Goal: Task Accomplishment & Management: Use online tool/utility

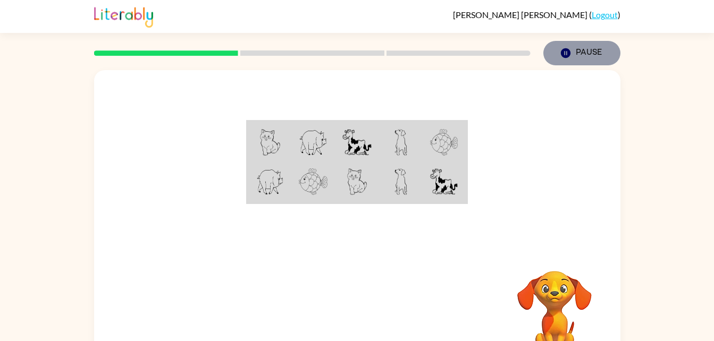
click at [584, 55] on button "Pause Pause" at bounding box center [581, 53] width 77 height 24
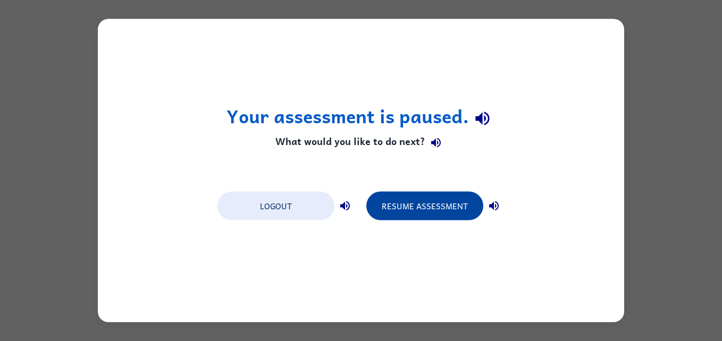
click at [436, 213] on button "Resume Assessment" at bounding box center [424, 206] width 117 height 29
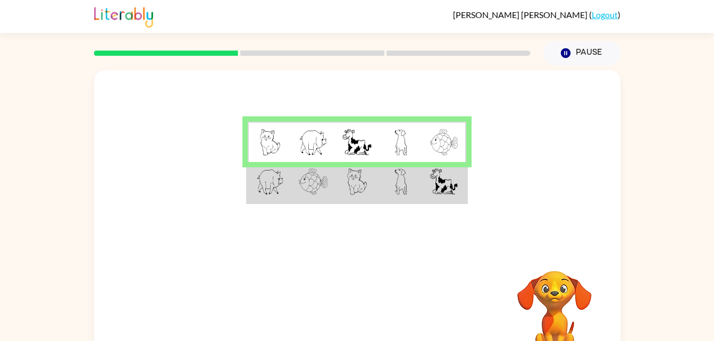
click at [423, 189] on td at bounding box center [445, 182] width 44 height 41
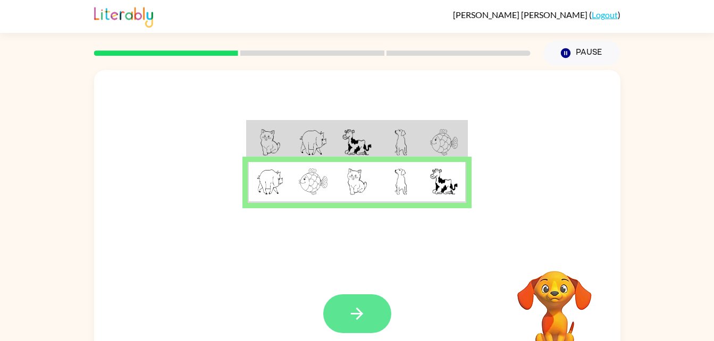
click at [369, 329] on button "button" at bounding box center [357, 313] width 68 height 39
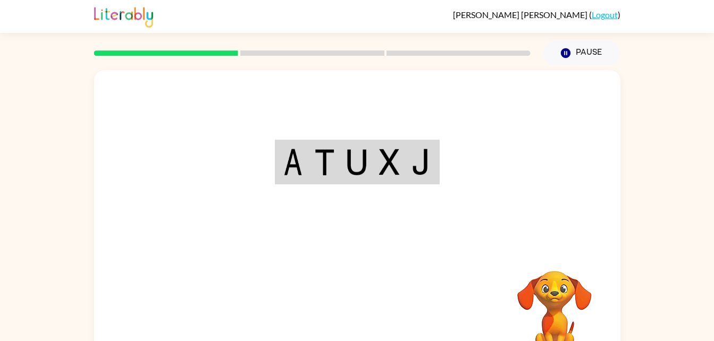
click at [369, 329] on div "Your browser must support playing .mp4 files to use Literably. Please try using…" at bounding box center [357, 222] width 526 height 304
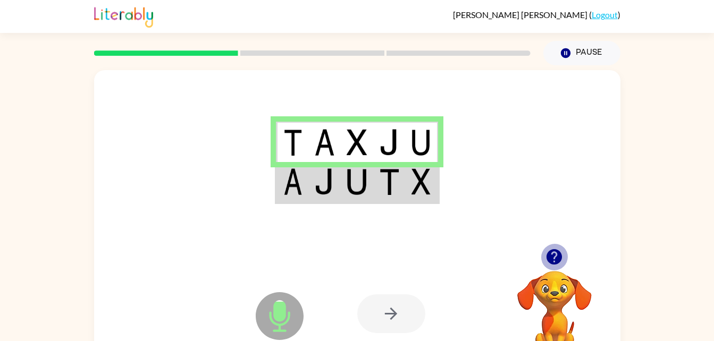
click at [552, 256] on icon "button" at bounding box center [553, 256] width 15 height 15
click at [336, 187] on td at bounding box center [324, 182] width 32 height 41
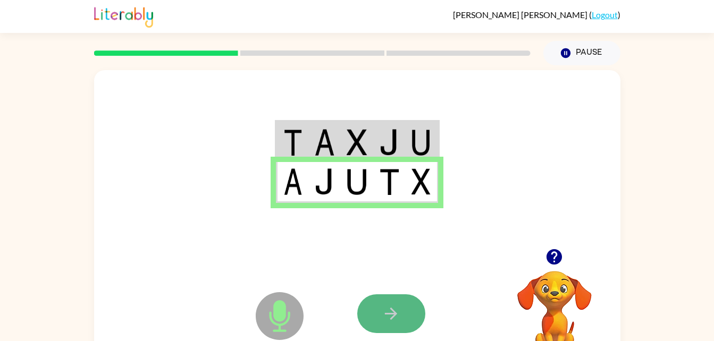
click at [394, 314] on icon "button" at bounding box center [391, 314] width 12 height 12
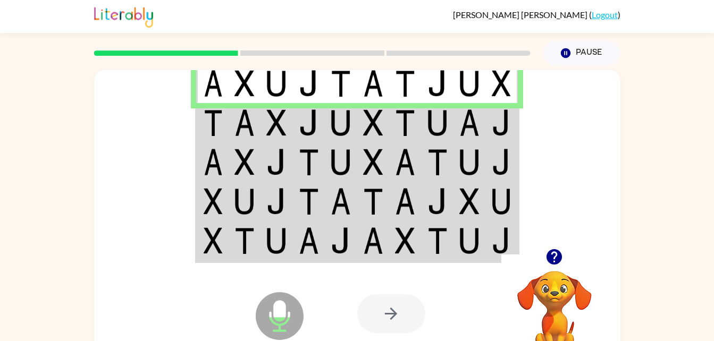
click at [232, 125] on td at bounding box center [245, 122] width 32 height 39
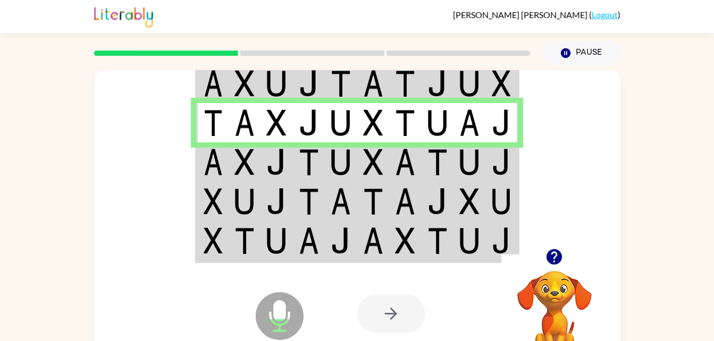
click at [502, 166] on img at bounding box center [501, 162] width 19 height 27
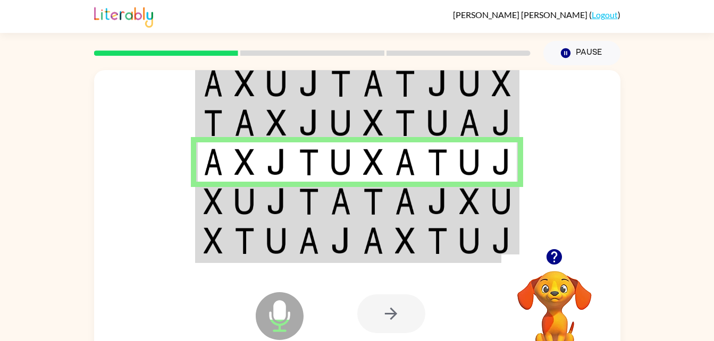
click at [490, 206] on td at bounding box center [502, 201] width 32 height 39
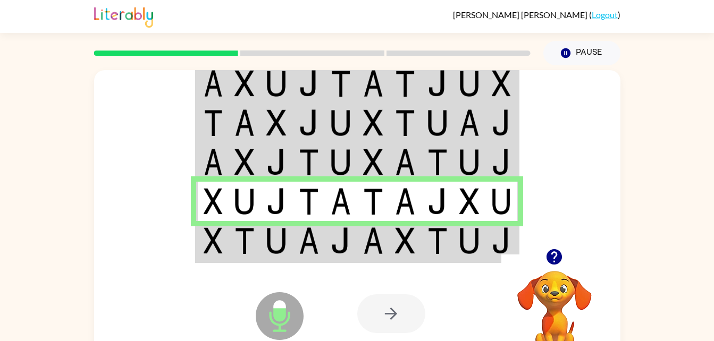
click at [434, 266] on div at bounding box center [435, 314] width 157 height 120
click at [429, 256] on div at bounding box center [435, 314] width 157 height 120
drag, startPoint x: 429, startPoint y: 256, endPoint x: 431, endPoint y: 224, distance: 32.5
click at [431, 224] on div "Microphone The Microphone is here when it is your turn to talk Your browser mus…" at bounding box center [357, 222] width 526 height 304
click at [431, 224] on td at bounding box center [438, 241] width 32 height 41
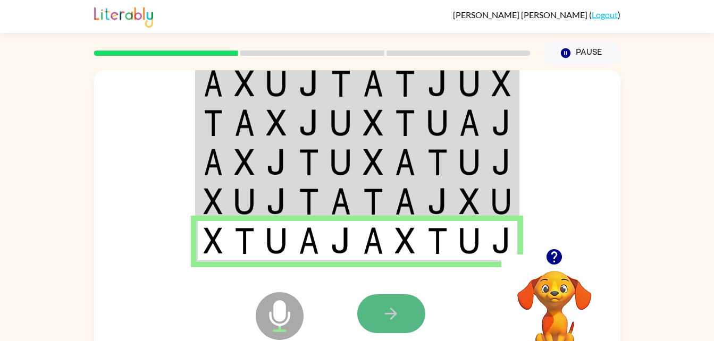
click at [397, 312] on icon "button" at bounding box center [391, 314] width 19 height 19
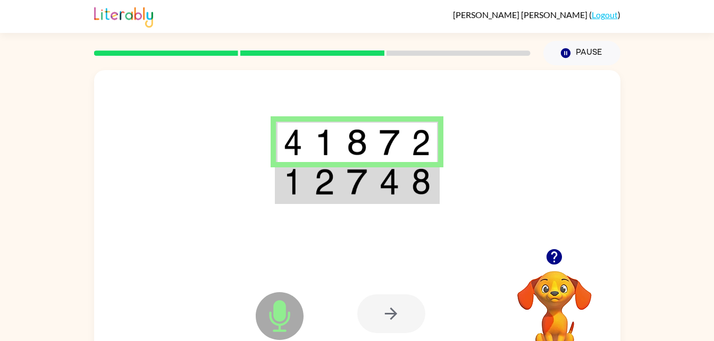
click at [347, 195] on img at bounding box center [357, 182] width 20 height 27
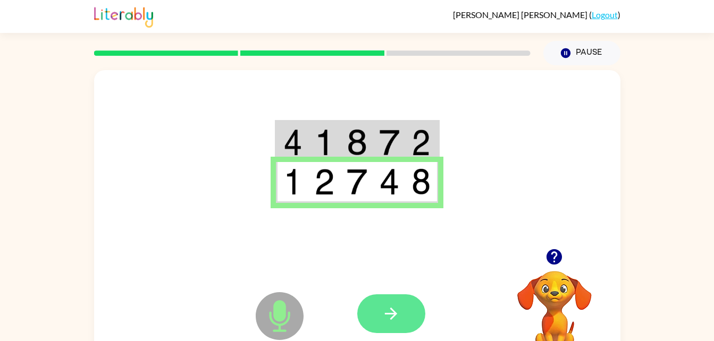
click at [409, 311] on button "button" at bounding box center [391, 313] width 68 height 39
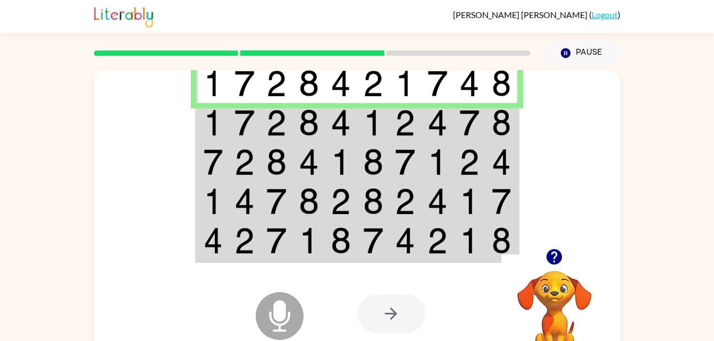
click at [307, 130] on img at bounding box center [309, 123] width 20 height 27
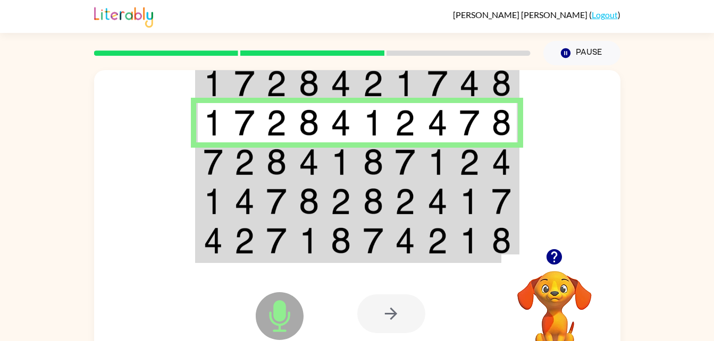
click at [473, 175] on img at bounding box center [469, 162] width 20 height 27
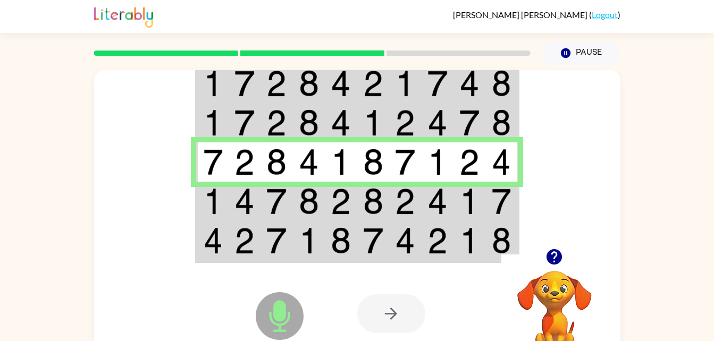
click at [483, 200] on td at bounding box center [469, 201] width 32 height 39
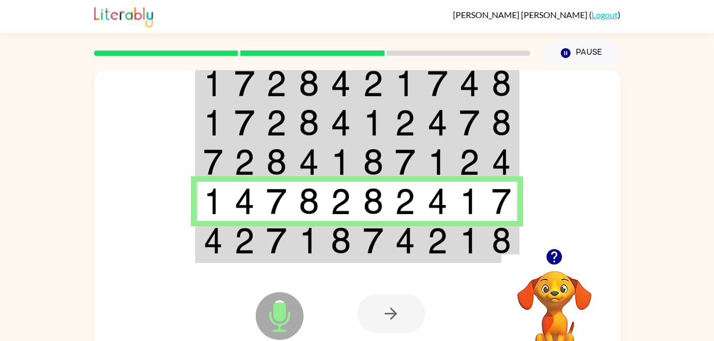
click at [414, 250] on img at bounding box center [405, 241] width 20 height 27
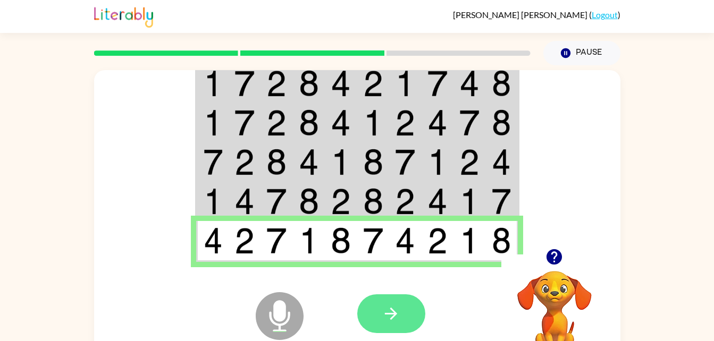
click at [414, 321] on button "button" at bounding box center [391, 313] width 68 height 39
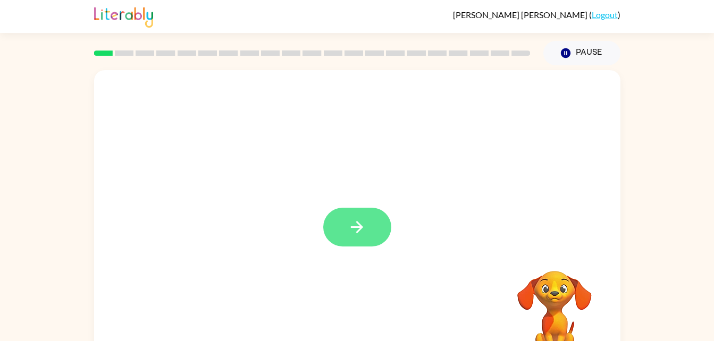
click at [389, 222] on button "button" at bounding box center [357, 227] width 68 height 39
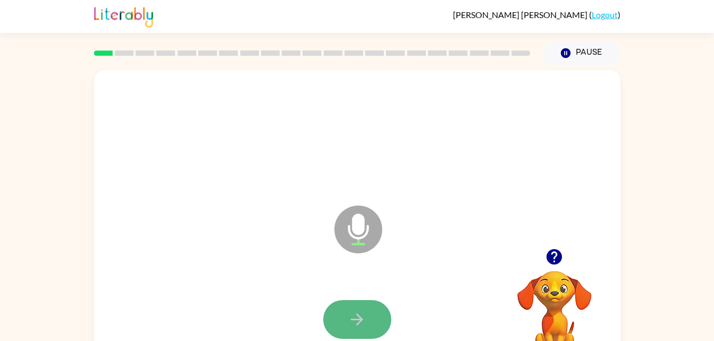
click at [354, 308] on button "button" at bounding box center [357, 319] width 68 height 39
click at [360, 318] on icon "button" at bounding box center [357, 320] width 12 height 12
click at [374, 324] on button "button" at bounding box center [357, 319] width 68 height 39
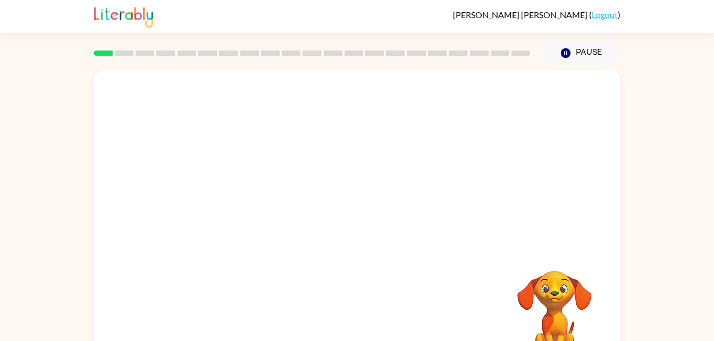
drag, startPoint x: 615, startPoint y: 71, endPoint x: 540, endPoint y: 147, distance: 107.1
click at [540, 147] on div "Gracie Abrahamson ( Logout ) Pause Pause Your browser must support playing .mp4…" at bounding box center [357, 187] width 714 height 374
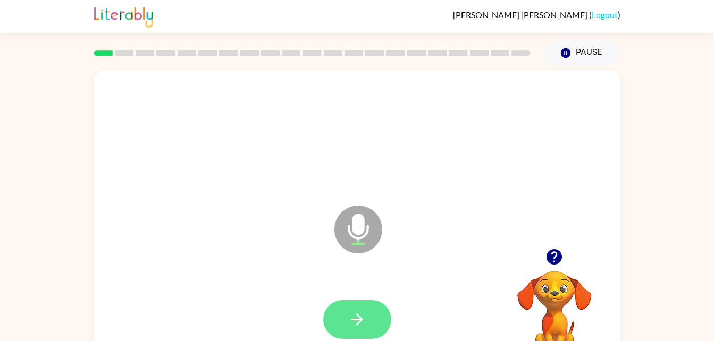
click at [364, 331] on button "button" at bounding box center [357, 319] width 68 height 39
click at [368, 317] on button "button" at bounding box center [357, 319] width 68 height 39
click at [376, 323] on button "button" at bounding box center [357, 319] width 68 height 39
click at [363, 322] on icon "button" at bounding box center [357, 319] width 19 height 19
click at [373, 325] on button "button" at bounding box center [357, 319] width 68 height 39
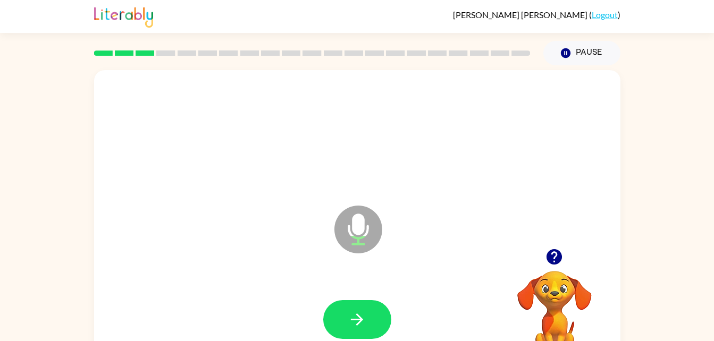
click at [366, 319] on icon "button" at bounding box center [357, 319] width 19 height 19
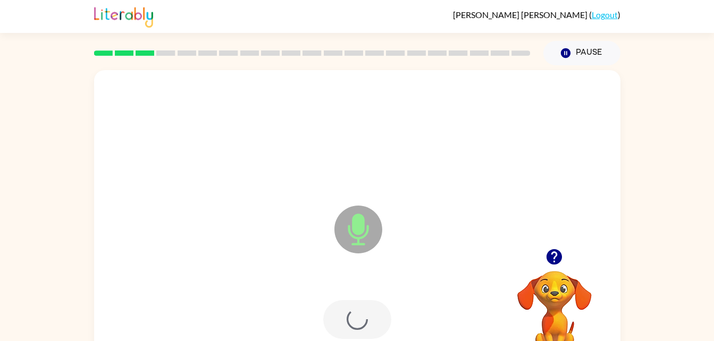
click at [366, 319] on div at bounding box center [357, 319] width 68 height 39
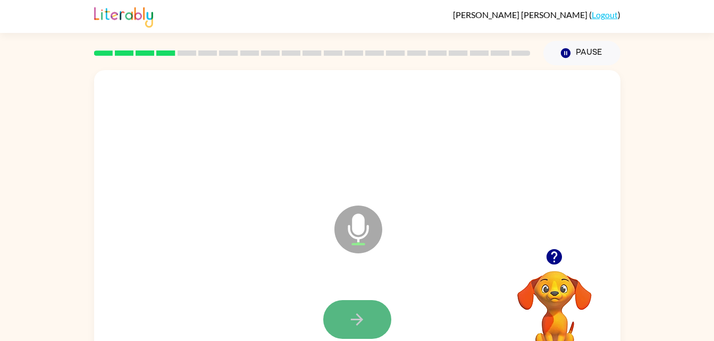
click at [385, 326] on button "button" at bounding box center [357, 319] width 68 height 39
click at [382, 309] on button "button" at bounding box center [357, 319] width 68 height 39
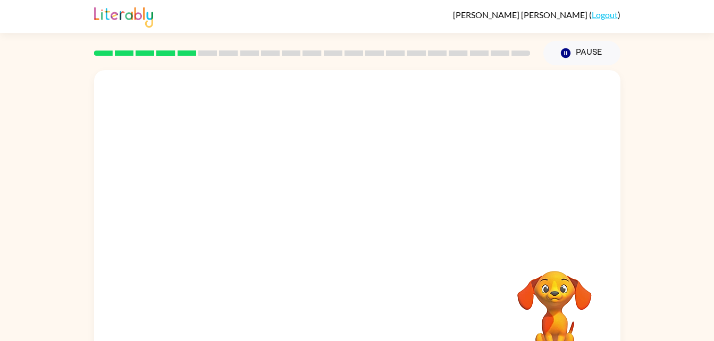
click at [2, 266] on div "Your browser must support playing .mp4 files to use Literably. Please try using…" at bounding box center [357, 219] width 714 height 308
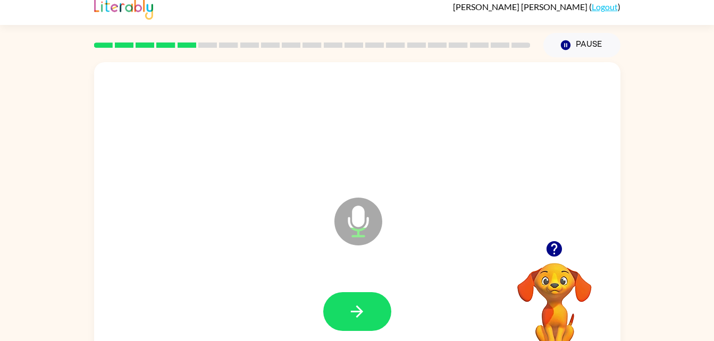
scroll to position [9, 0]
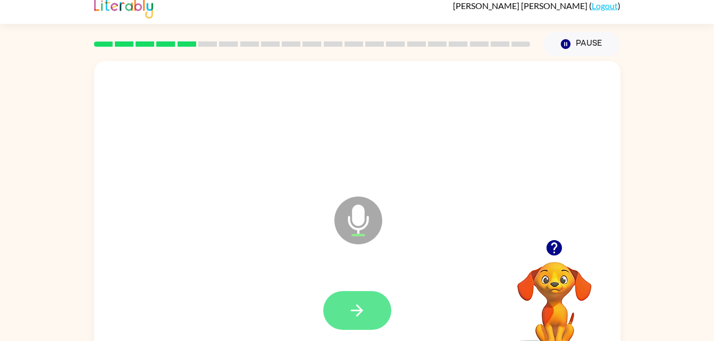
click at [360, 329] on button "button" at bounding box center [357, 310] width 68 height 39
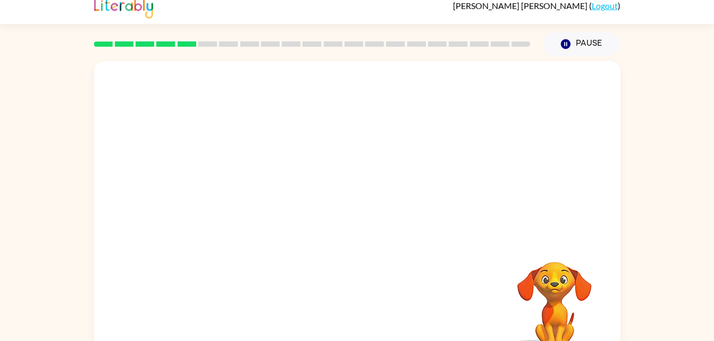
scroll to position [32, 0]
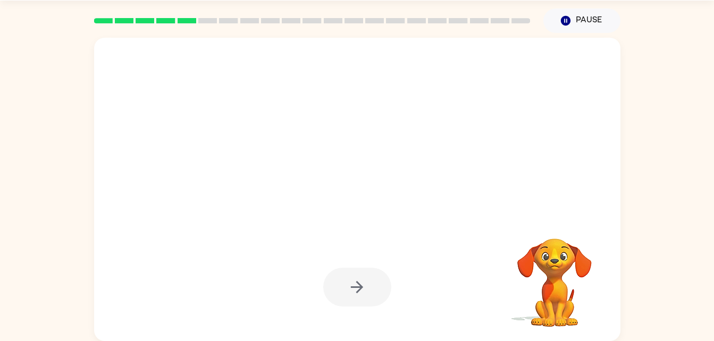
click at [358, 290] on div at bounding box center [357, 287] width 68 height 39
click at [358, 291] on div at bounding box center [357, 287] width 68 height 39
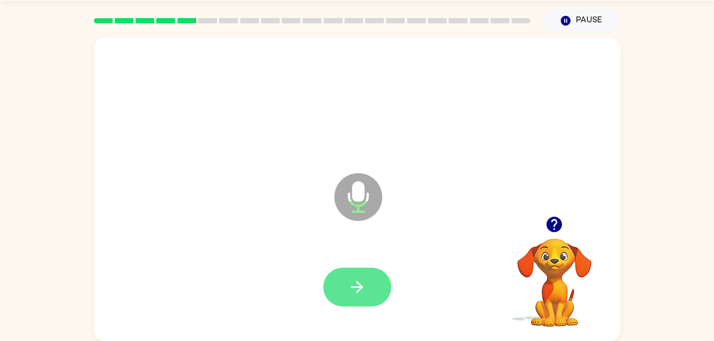
click at [341, 290] on button "button" at bounding box center [357, 287] width 68 height 39
click at [341, 291] on button "button" at bounding box center [357, 287] width 68 height 39
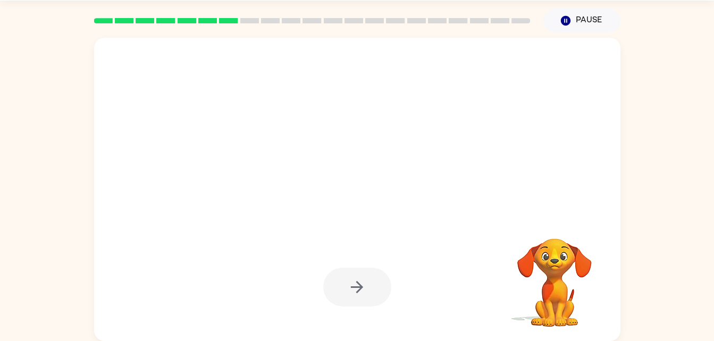
click at [341, 291] on div at bounding box center [357, 287] width 68 height 39
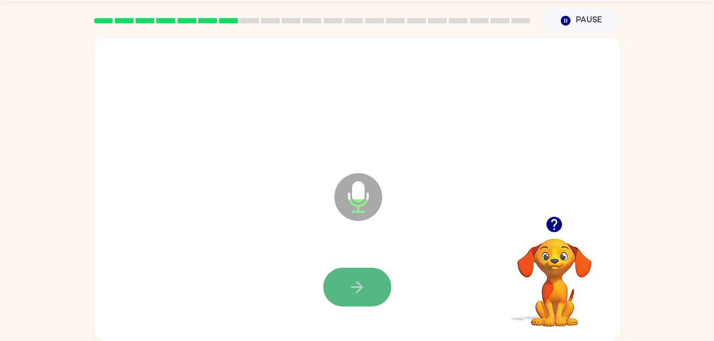
click at [349, 286] on icon "button" at bounding box center [357, 287] width 19 height 19
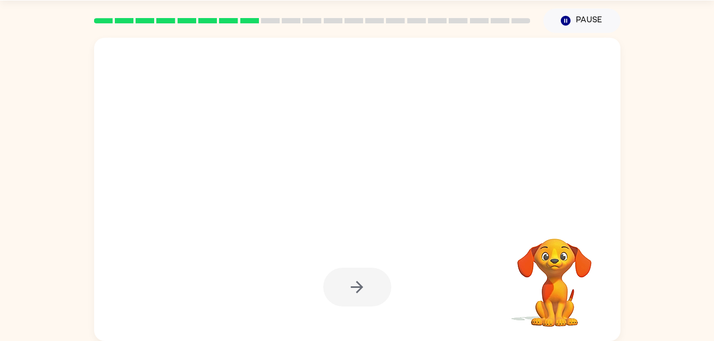
click at [363, 290] on div at bounding box center [357, 287] width 68 height 39
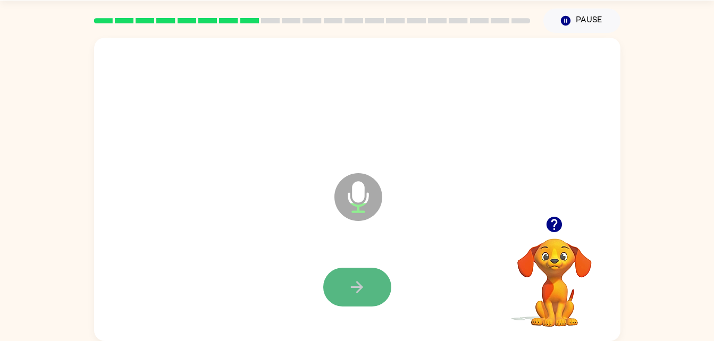
click at [367, 283] on button "button" at bounding box center [357, 287] width 68 height 39
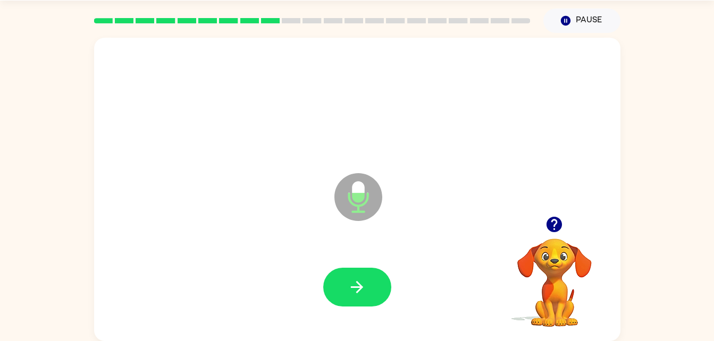
click at [565, 240] on video "Your browser must support playing .mp4 files to use Literably. Please try using…" at bounding box center [554, 275] width 106 height 106
click at [367, 291] on button "button" at bounding box center [357, 287] width 68 height 39
click at [366, 292] on button "button" at bounding box center [357, 287] width 68 height 39
click at [371, 292] on button "button" at bounding box center [357, 287] width 68 height 39
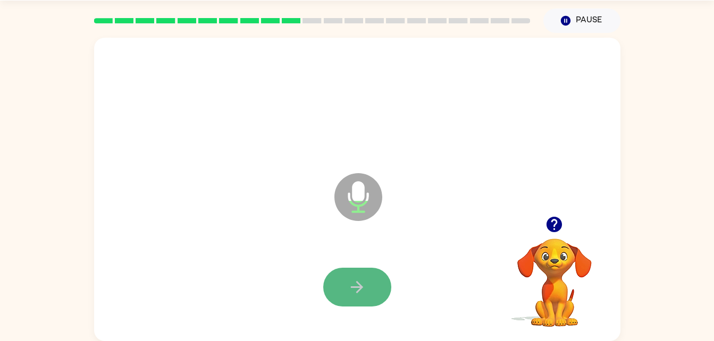
click at [375, 291] on button "button" at bounding box center [357, 287] width 68 height 39
click at [376, 291] on button "button" at bounding box center [357, 287] width 68 height 39
click at [363, 289] on icon "button" at bounding box center [357, 287] width 19 height 19
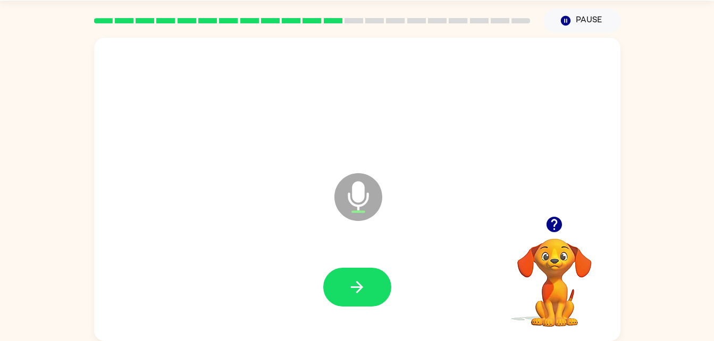
click at [363, 289] on icon "button" at bounding box center [357, 287] width 19 height 19
click at [375, 274] on button "button" at bounding box center [357, 287] width 68 height 39
click at [375, 277] on button "button" at bounding box center [357, 287] width 68 height 39
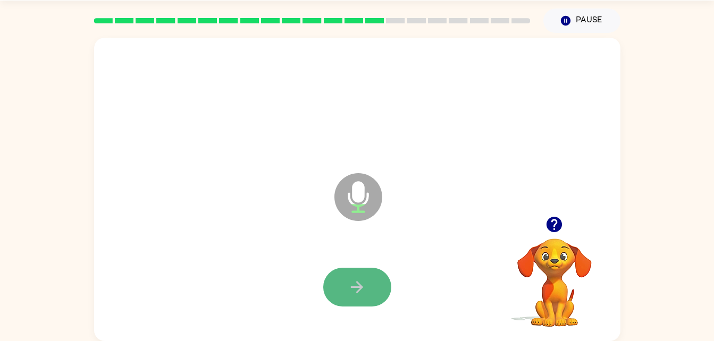
click at [348, 287] on icon "button" at bounding box center [357, 287] width 19 height 19
click at [355, 290] on icon "button" at bounding box center [357, 287] width 19 height 19
click at [366, 283] on icon "button" at bounding box center [357, 287] width 19 height 19
click at [362, 278] on icon "button" at bounding box center [357, 287] width 19 height 19
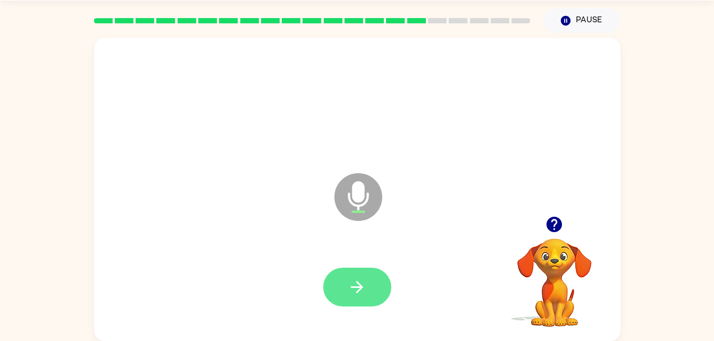
click at [367, 291] on button "button" at bounding box center [357, 287] width 68 height 39
click at [364, 284] on icon "button" at bounding box center [357, 287] width 19 height 19
click at [366, 288] on icon "button" at bounding box center [357, 287] width 19 height 19
click at [362, 285] on icon "button" at bounding box center [357, 287] width 19 height 19
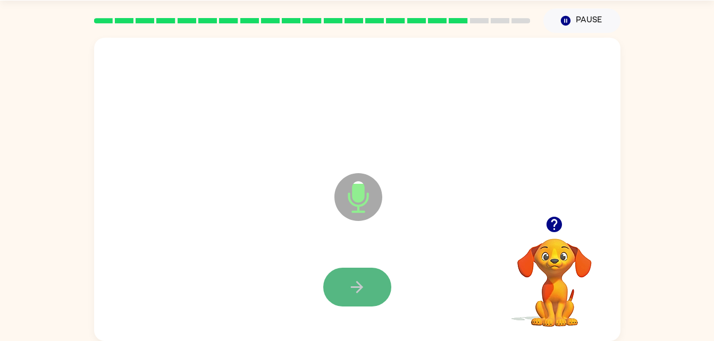
click at [366, 288] on button "button" at bounding box center [357, 287] width 68 height 39
drag, startPoint x: 366, startPoint y: 288, endPoint x: 377, endPoint y: 288, distance: 10.6
click at [377, 288] on button "button" at bounding box center [357, 287] width 68 height 39
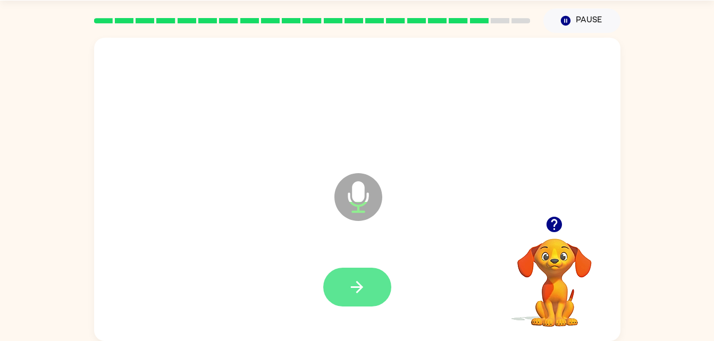
click at [357, 289] on icon "button" at bounding box center [357, 287] width 19 height 19
click at [367, 288] on button "button" at bounding box center [357, 287] width 68 height 39
click at [365, 280] on icon "button" at bounding box center [357, 287] width 19 height 19
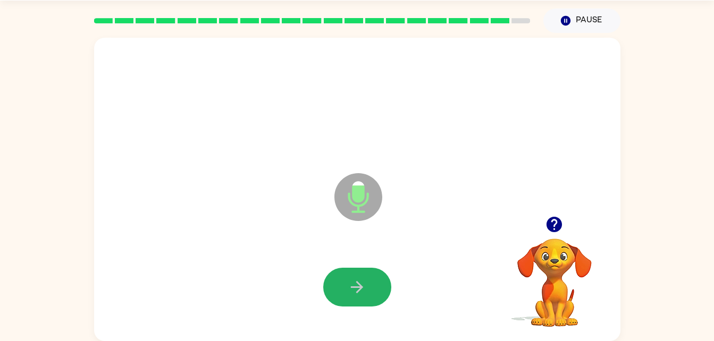
click at [365, 280] on icon "button" at bounding box center [357, 287] width 19 height 19
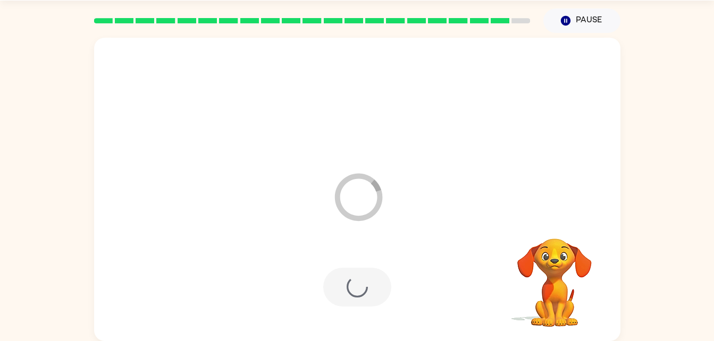
scroll to position [13, 0]
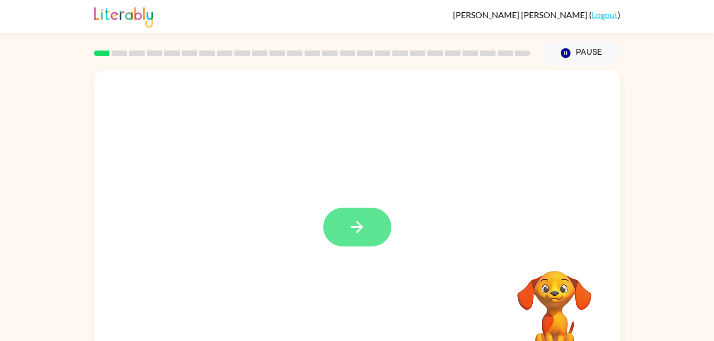
click at [356, 225] on icon "button" at bounding box center [357, 227] width 19 height 19
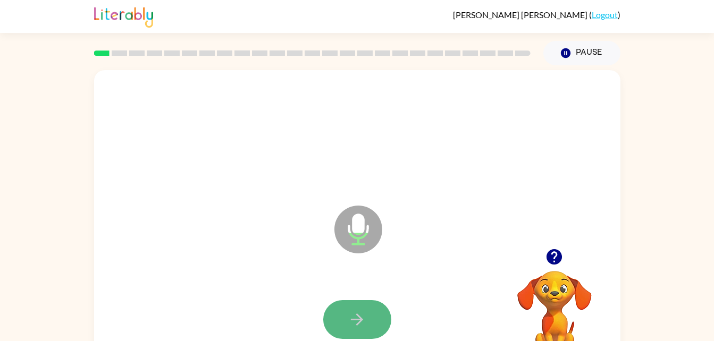
click at [366, 316] on icon "button" at bounding box center [357, 319] width 19 height 19
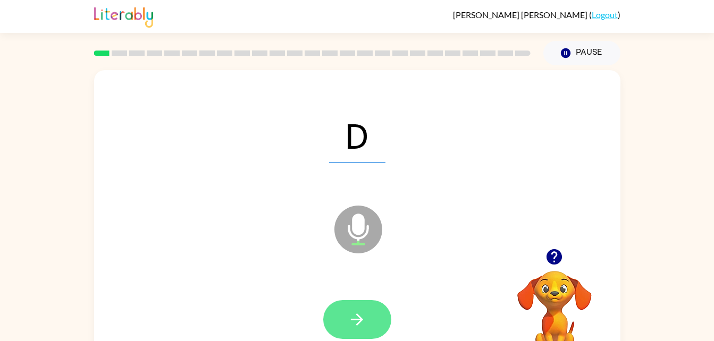
click at [354, 323] on icon "button" at bounding box center [357, 319] width 19 height 19
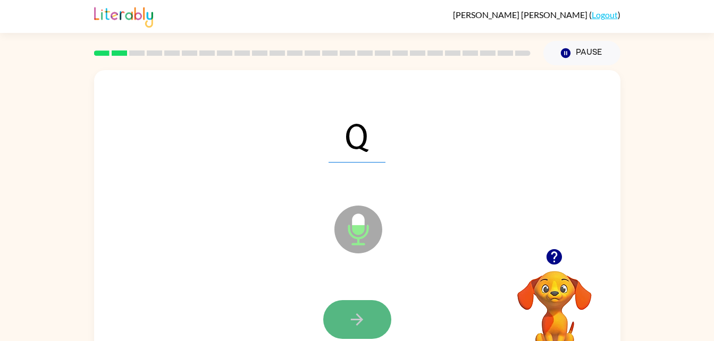
click at [359, 320] on icon "button" at bounding box center [357, 320] width 12 height 12
click at [342, 314] on button "button" at bounding box center [357, 319] width 68 height 39
click at [355, 326] on icon "button" at bounding box center [357, 319] width 19 height 19
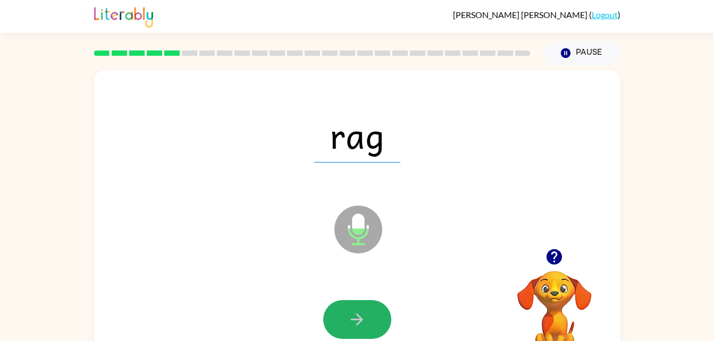
click at [355, 326] on icon "button" at bounding box center [357, 319] width 19 height 19
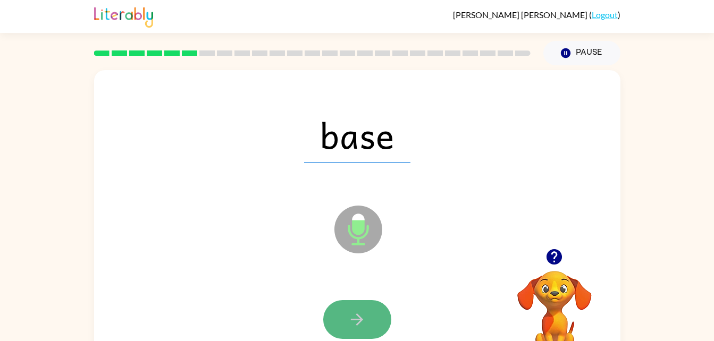
click at [359, 326] on icon "button" at bounding box center [357, 319] width 19 height 19
click at [362, 320] on icon "button" at bounding box center [357, 320] width 12 height 12
click at [375, 313] on button "button" at bounding box center [357, 319] width 68 height 39
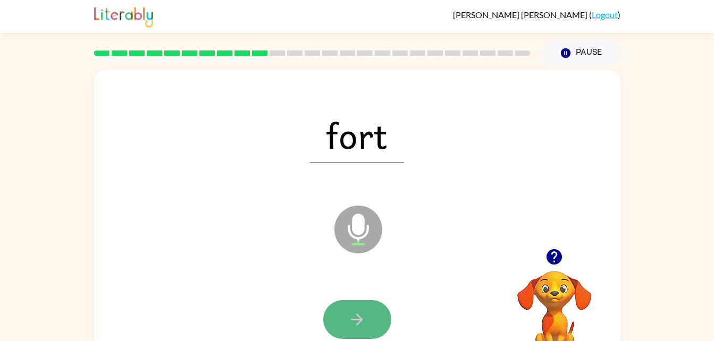
click at [363, 333] on button "button" at bounding box center [357, 319] width 68 height 39
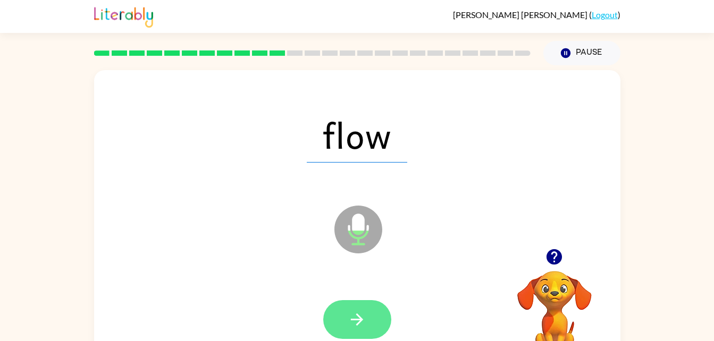
click at [372, 315] on button "button" at bounding box center [357, 319] width 68 height 39
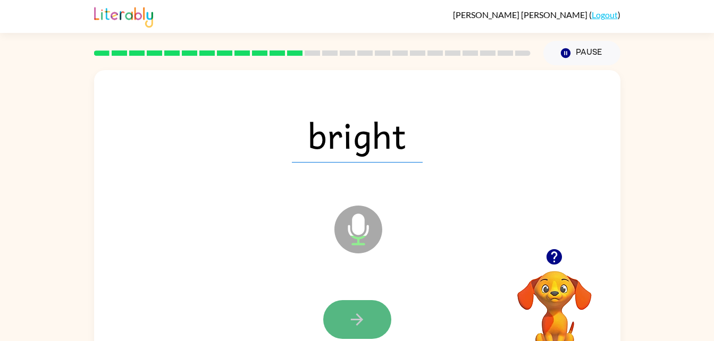
click at [375, 314] on button "button" at bounding box center [357, 319] width 68 height 39
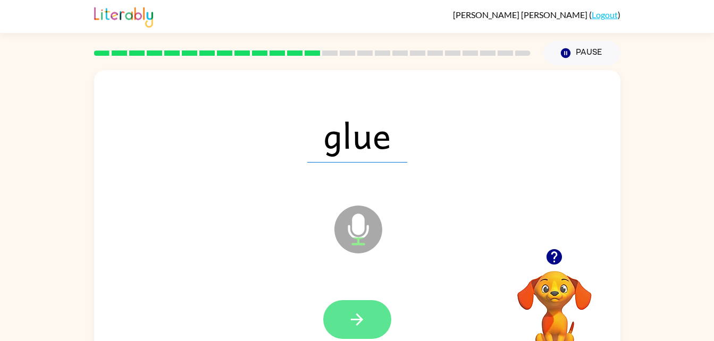
click at [374, 316] on button "button" at bounding box center [357, 319] width 68 height 39
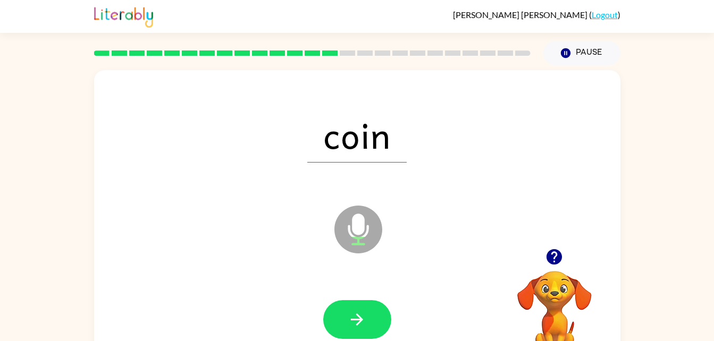
click at [386, 303] on div at bounding box center [357, 319] width 68 height 39
click at [359, 315] on icon "button" at bounding box center [357, 319] width 19 height 19
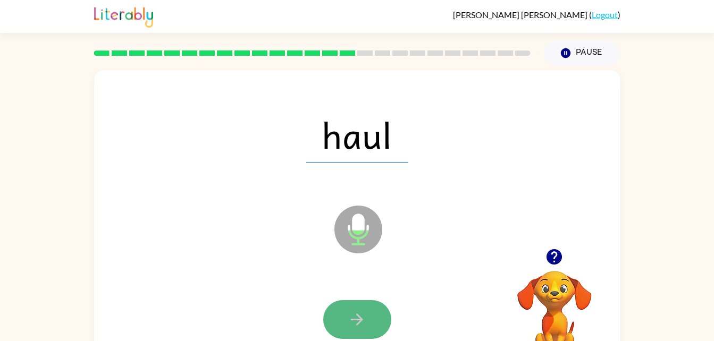
click at [366, 320] on button "button" at bounding box center [357, 319] width 68 height 39
click at [360, 316] on icon "button" at bounding box center [357, 319] width 19 height 19
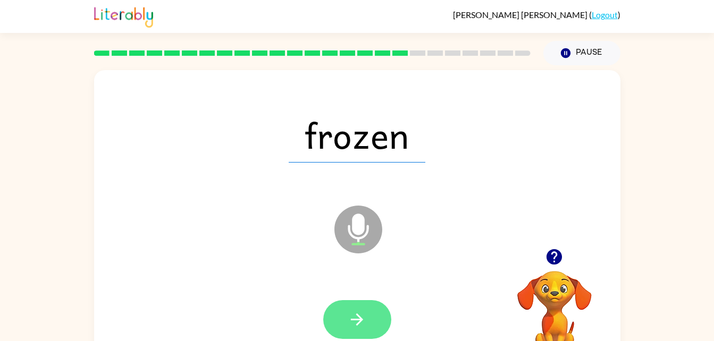
click at [353, 315] on icon "button" at bounding box center [357, 319] width 19 height 19
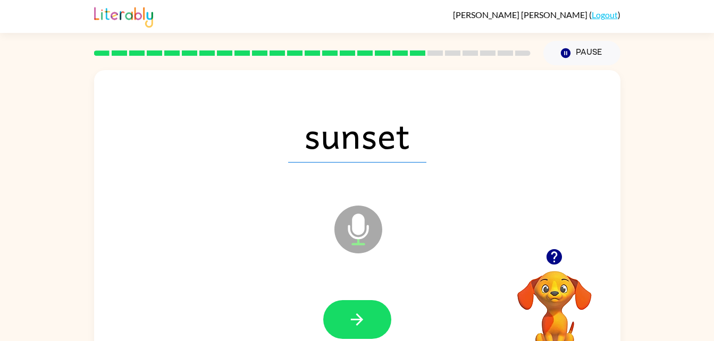
click at [103, 104] on div "sunset Microphone The Microphone is here when it is your turn to talk" at bounding box center [357, 222] width 526 height 304
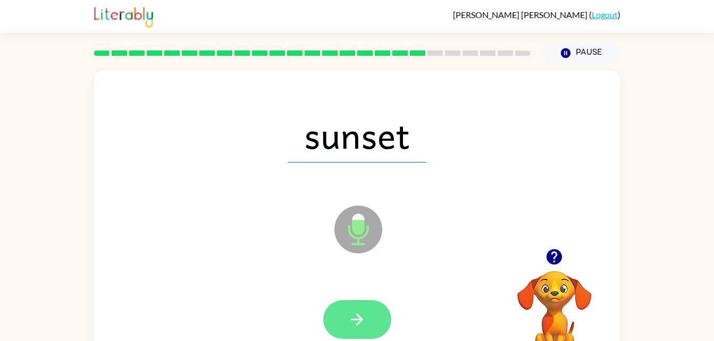
click at [357, 306] on button "button" at bounding box center [357, 319] width 68 height 39
click at [375, 332] on button "button" at bounding box center [357, 319] width 68 height 39
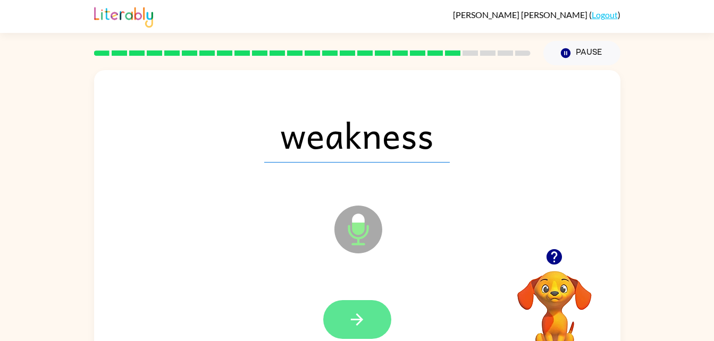
click at [366, 310] on icon "button" at bounding box center [357, 319] width 19 height 19
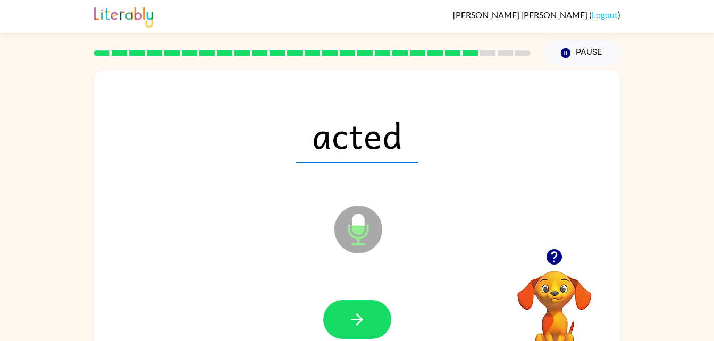
click at [370, 289] on div at bounding box center [357, 319] width 505 height 87
click at [372, 309] on button "button" at bounding box center [357, 319] width 68 height 39
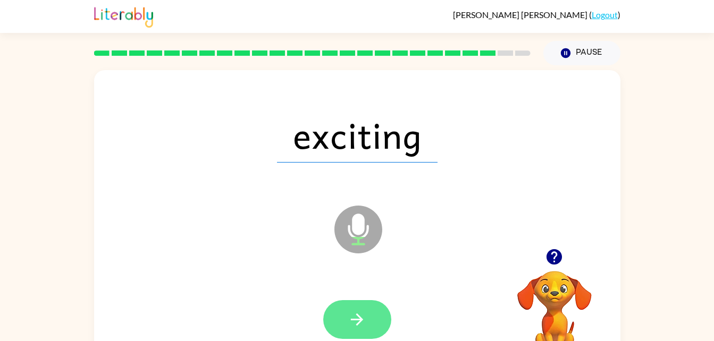
click at [368, 304] on button "button" at bounding box center [357, 319] width 68 height 39
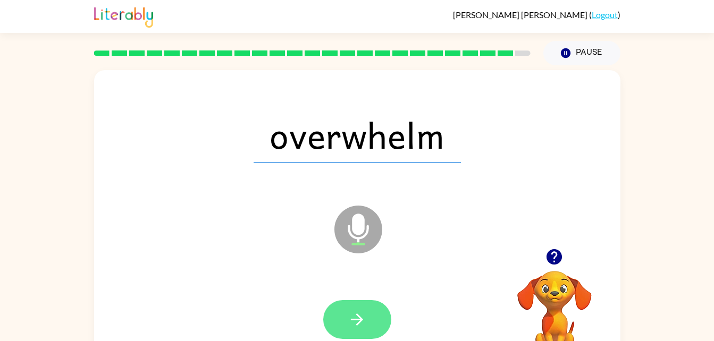
click at [353, 317] on icon "button" at bounding box center [357, 319] width 19 height 19
